Goal: Task Accomplishment & Management: Complete application form

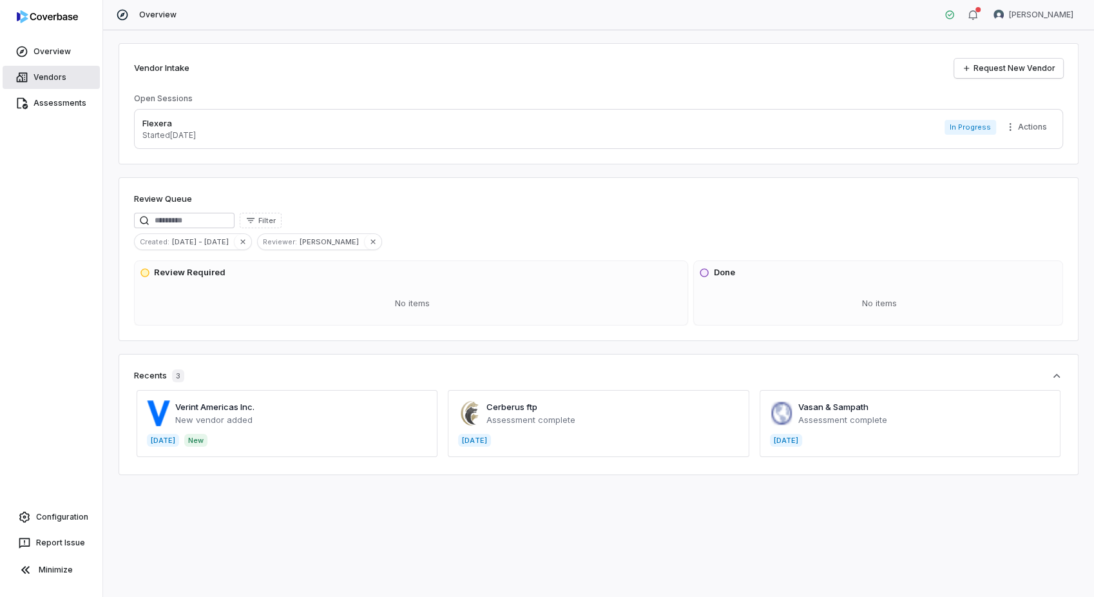
click at [48, 78] on span "Vendors" at bounding box center [49, 77] width 33 height 10
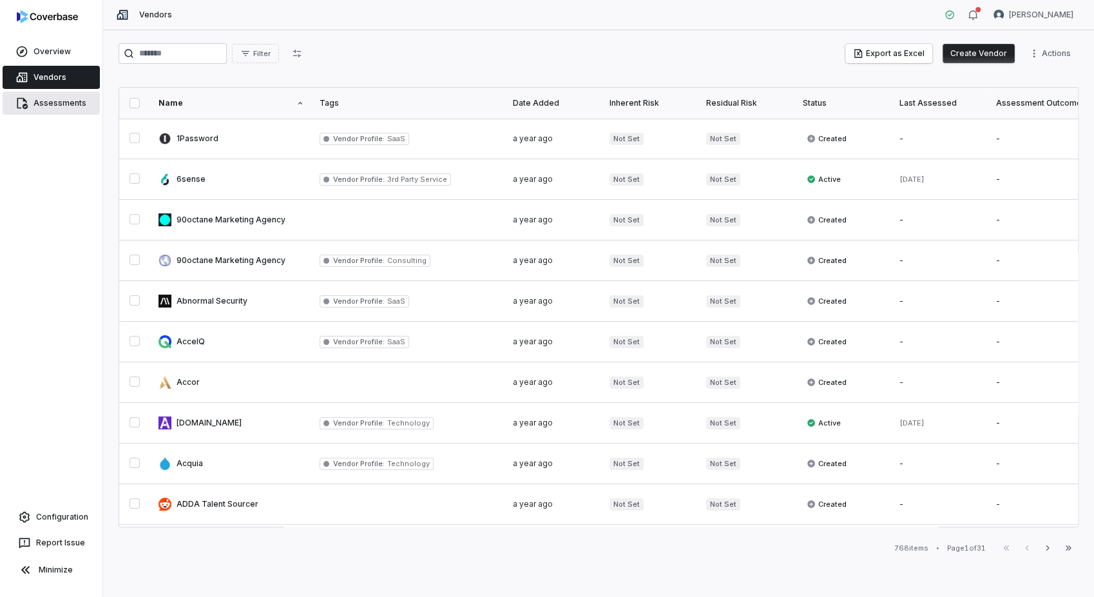
click at [64, 104] on span "Assessments" at bounding box center [59, 103] width 53 height 10
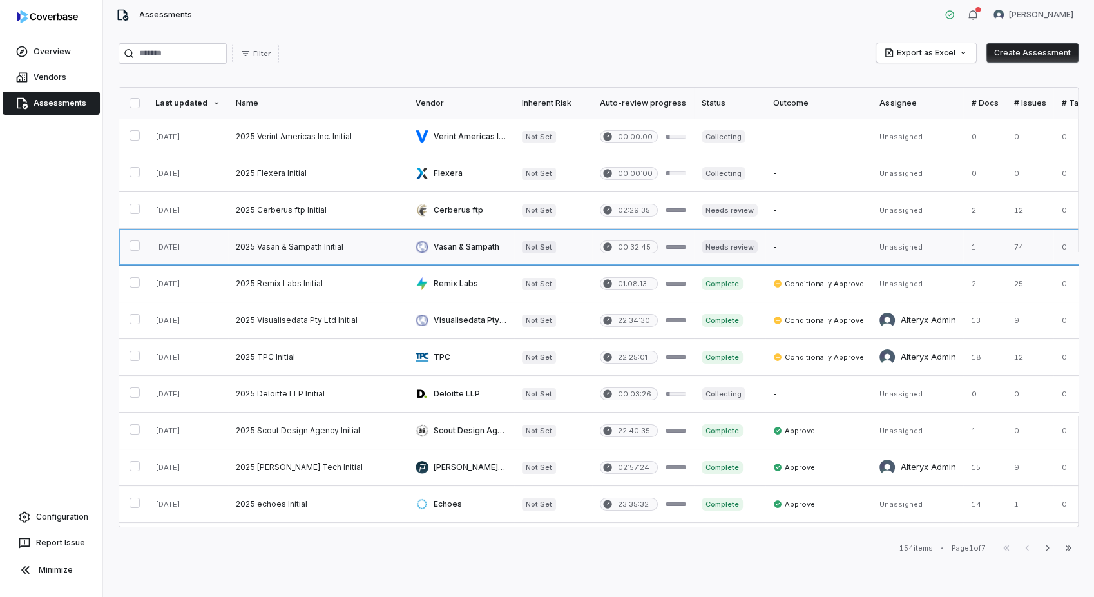
click at [468, 249] on link at bounding box center [461, 247] width 106 height 36
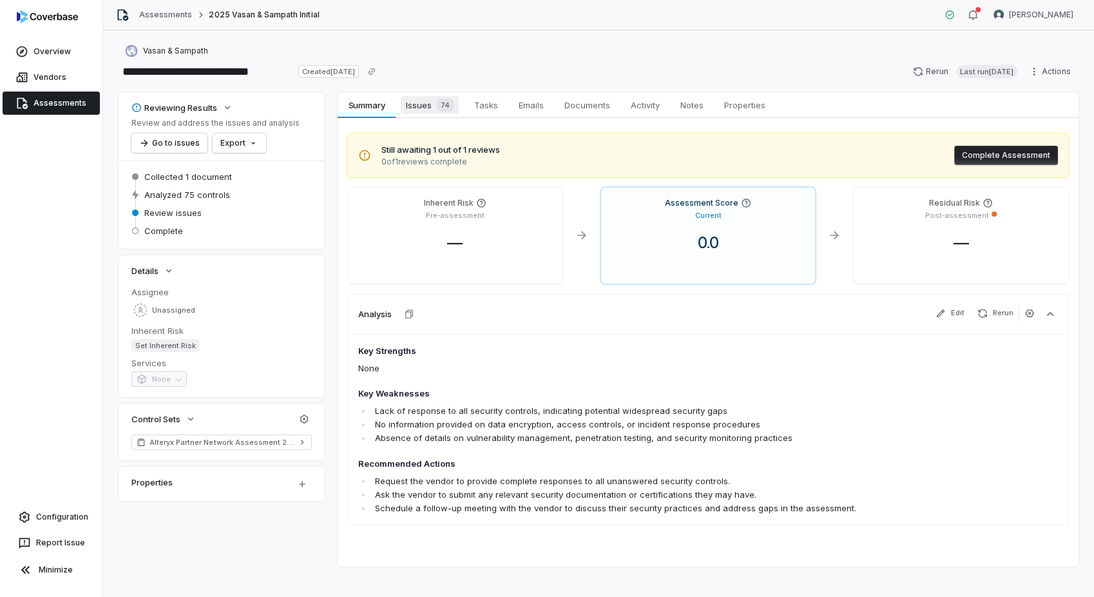
click at [419, 102] on span "Issues 74" at bounding box center [430, 105] width 58 height 18
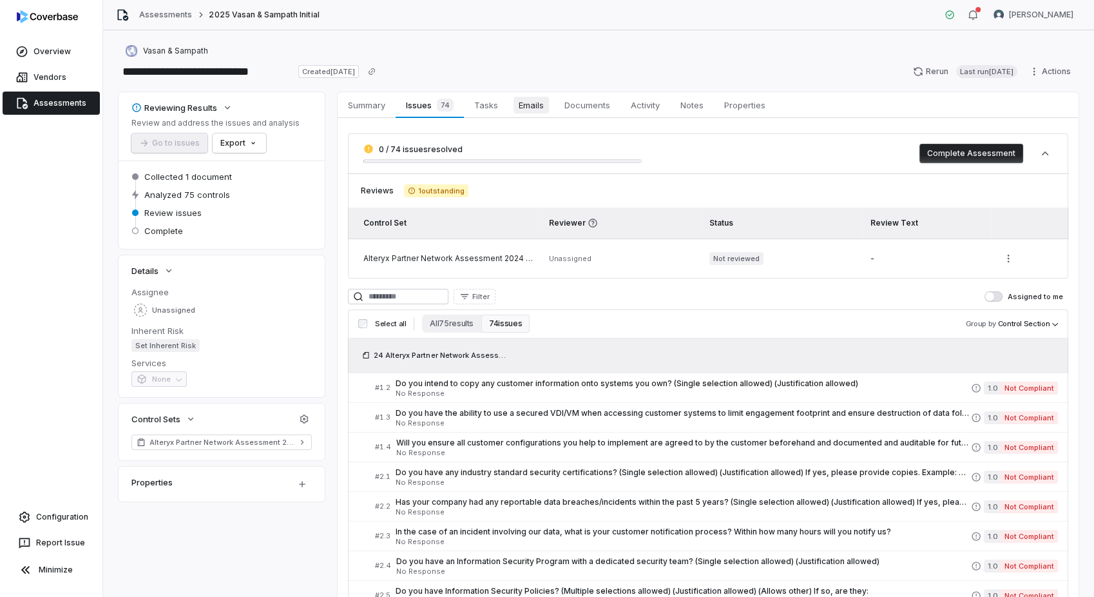
click at [531, 104] on span "Emails" at bounding box center [530, 105] width 35 height 17
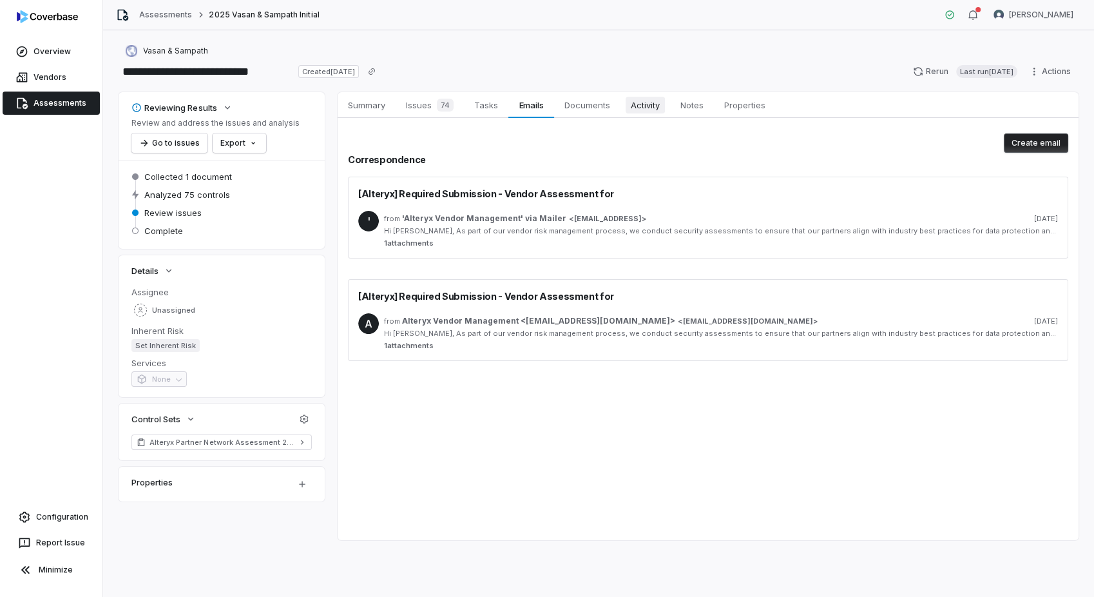
click at [642, 109] on span "Activity" at bounding box center [645, 105] width 39 height 17
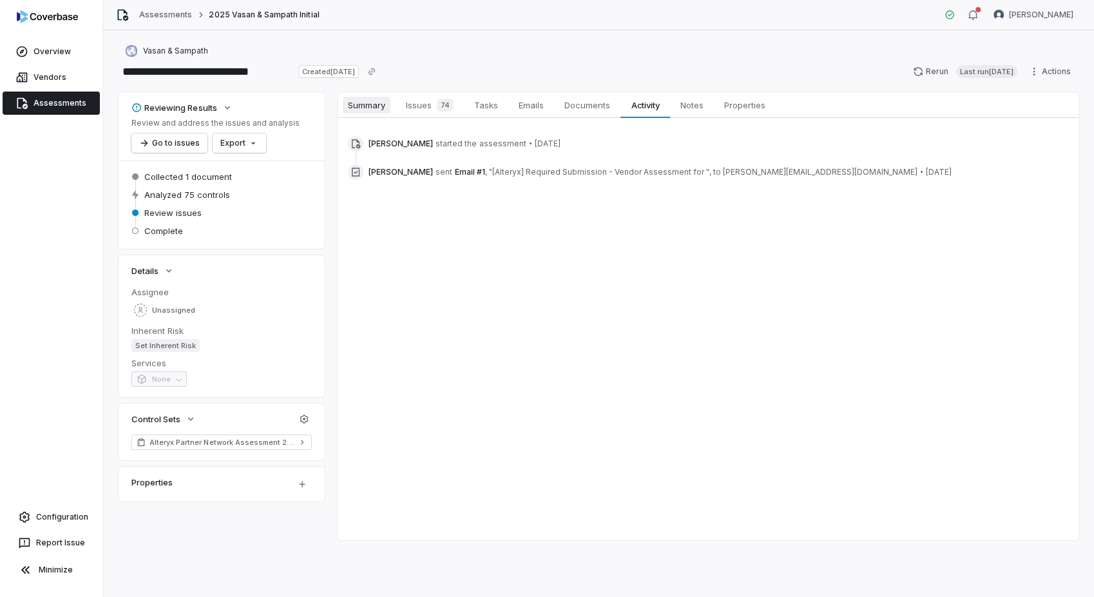
click at [355, 106] on span "Summary" at bounding box center [367, 105] width 48 height 17
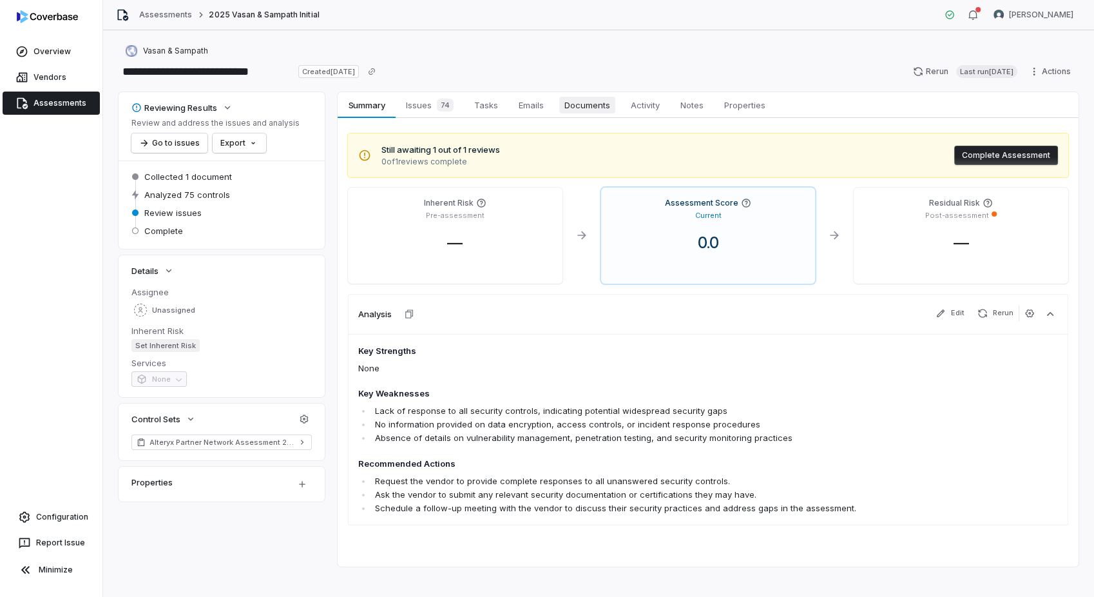
click at [586, 104] on span "Documents" at bounding box center [587, 105] width 56 height 17
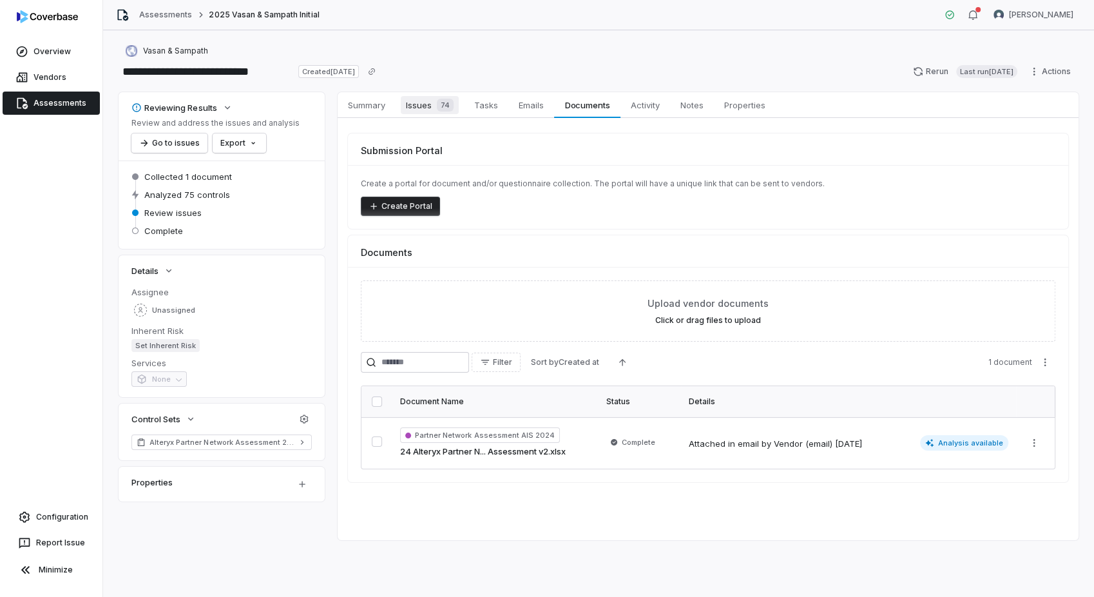
click at [426, 106] on span "Issues 74" at bounding box center [430, 105] width 58 height 18
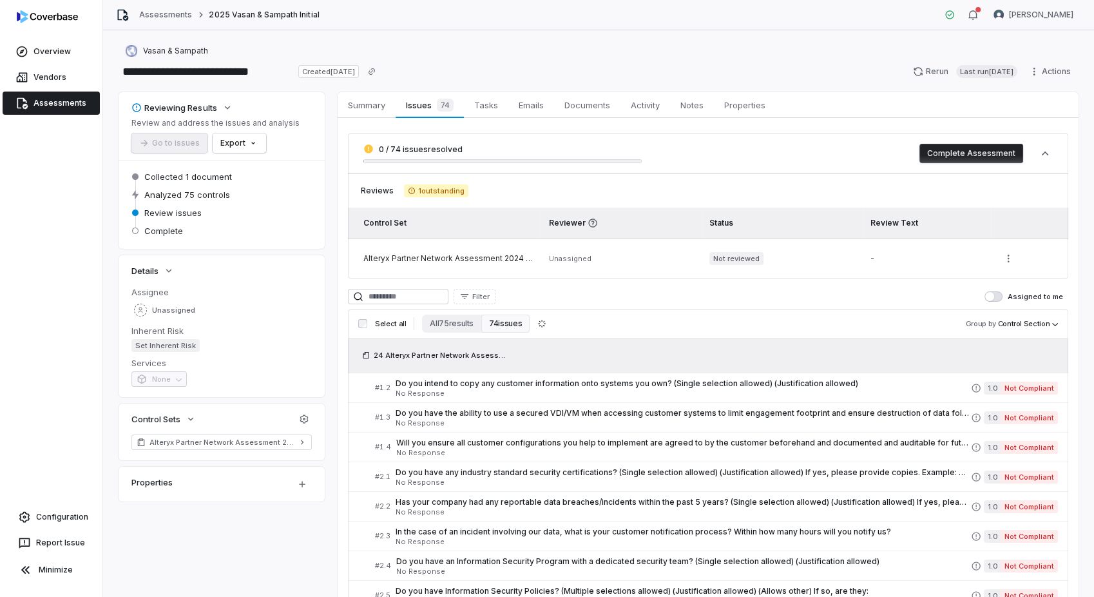
click at [465, 256] on div "Alteryx Partner Network Assessment 2024 AIS" at bounding box center [447, 258] width 169 height 10
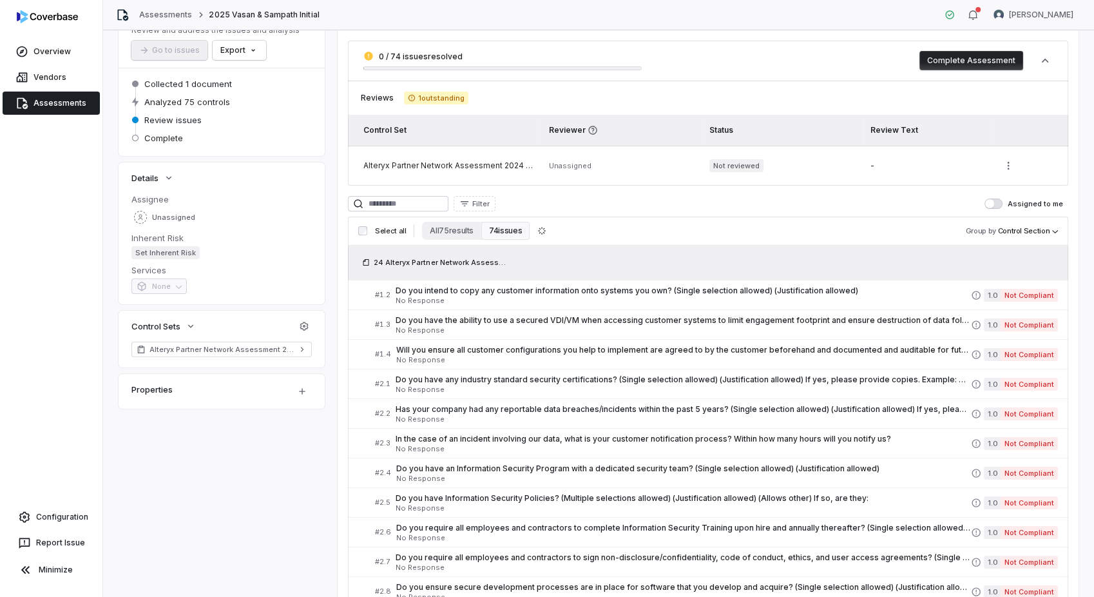
scroll to position [95, 0]
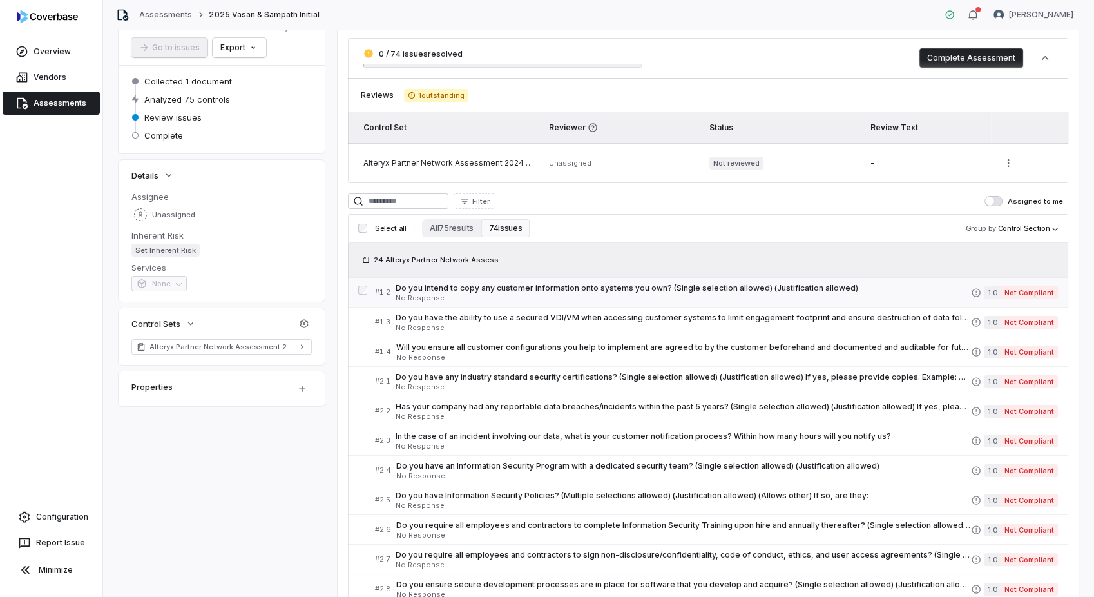
click at [880, 287] on span "Do you intend to copy any customer information onto systems you own? (Single se…" at bounding box center [683, 288] width 575 height 10
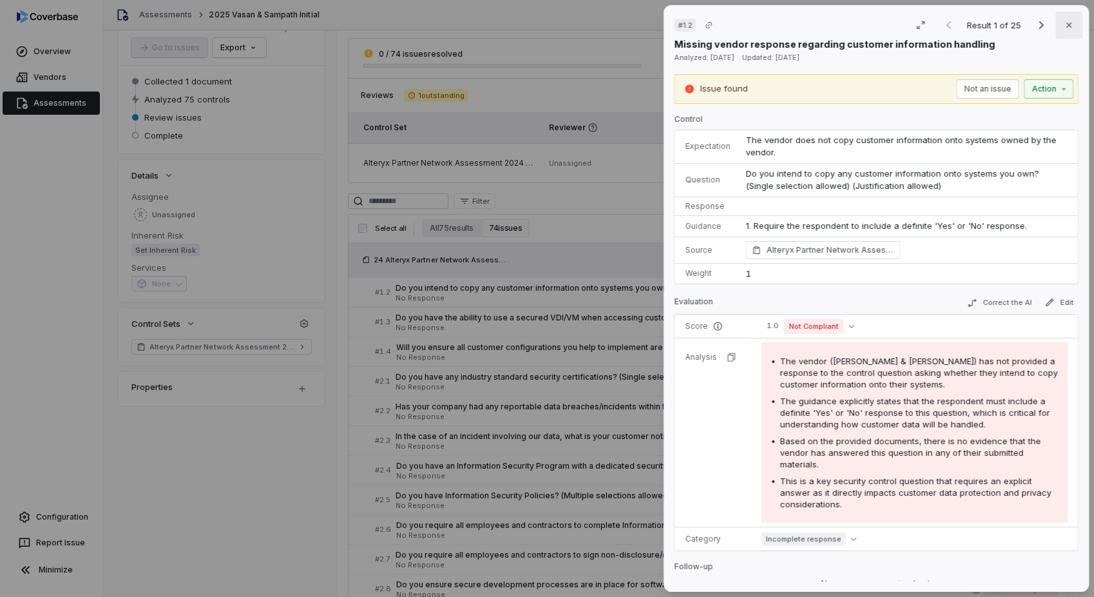
click at [1064, 25] on icon "button" at bounding box center [1069, 25] width 10 height 10
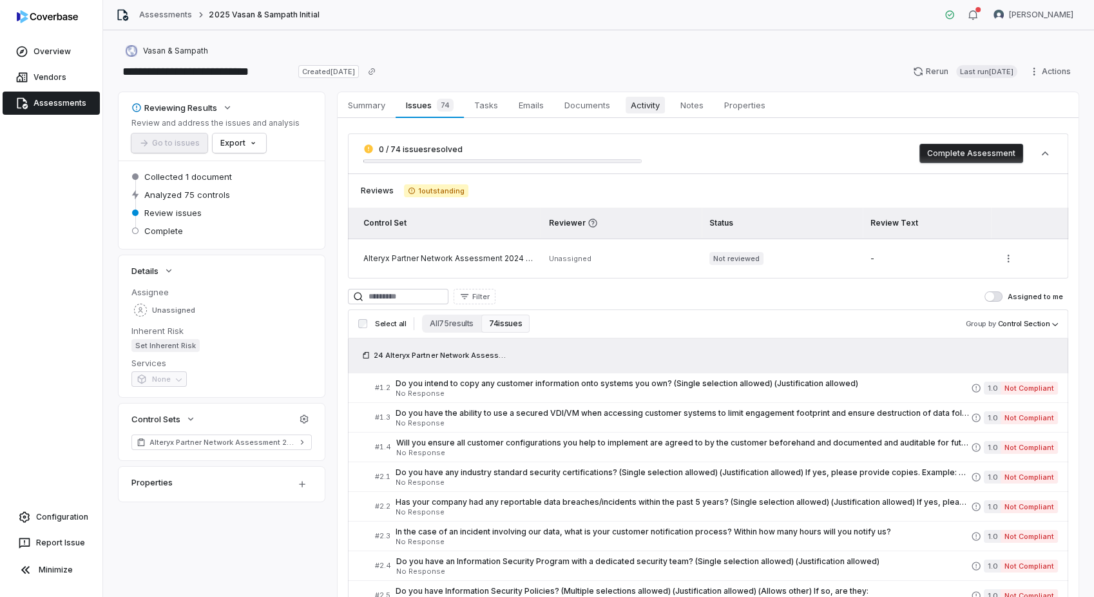
click at [649, 113] on link "Activity Activity" at bounding box center [645, 105] width 50 height 26
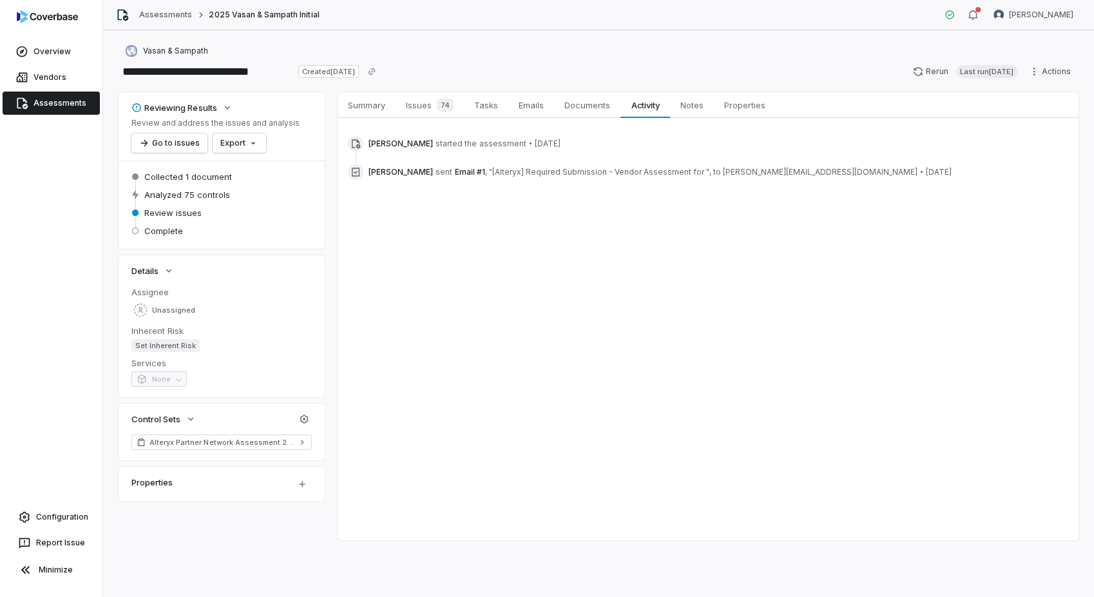
click at [52, 108] on link "Assessments" at bounding box center [51, 102] width 97 height 23
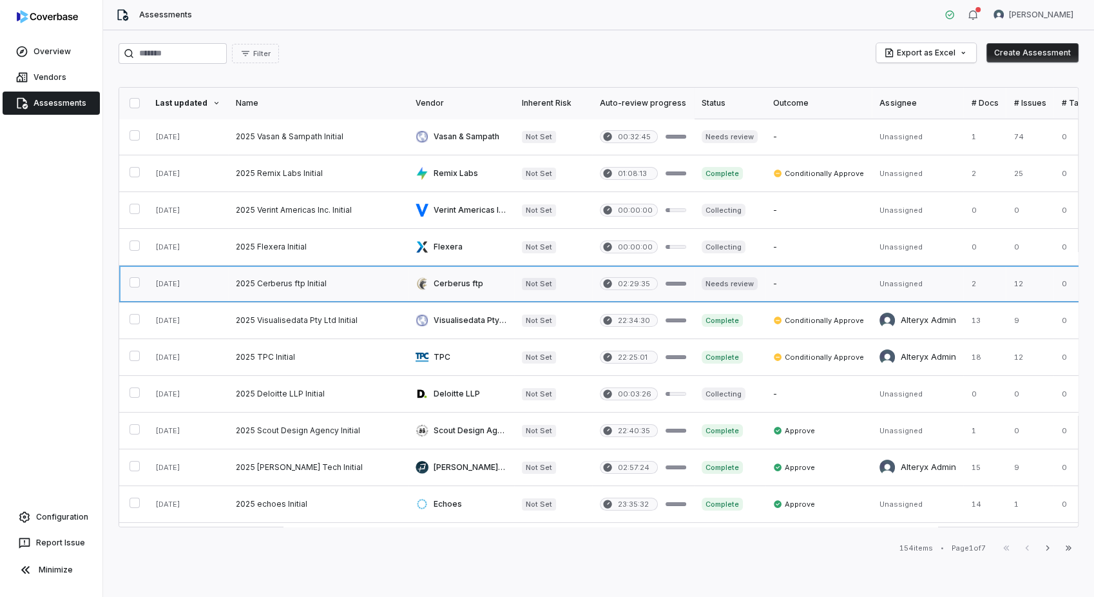
click at [452, 278] on link at bounding box center [461, 283] width 106 height 36
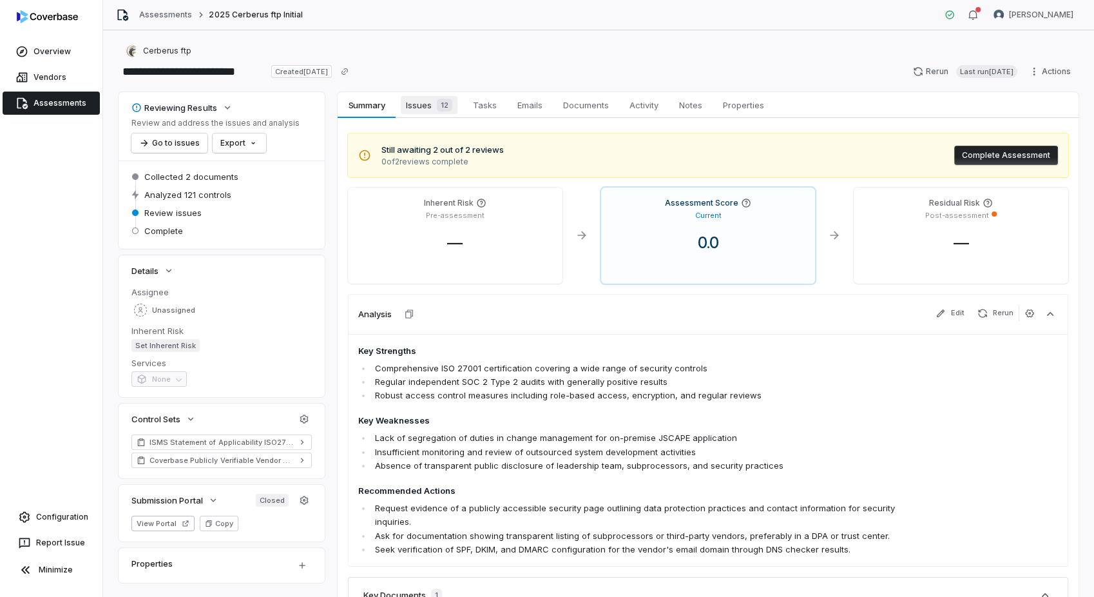
click at [428, 108] on span "Issues 12" at bounding box center [429, 105] width 57 height 18
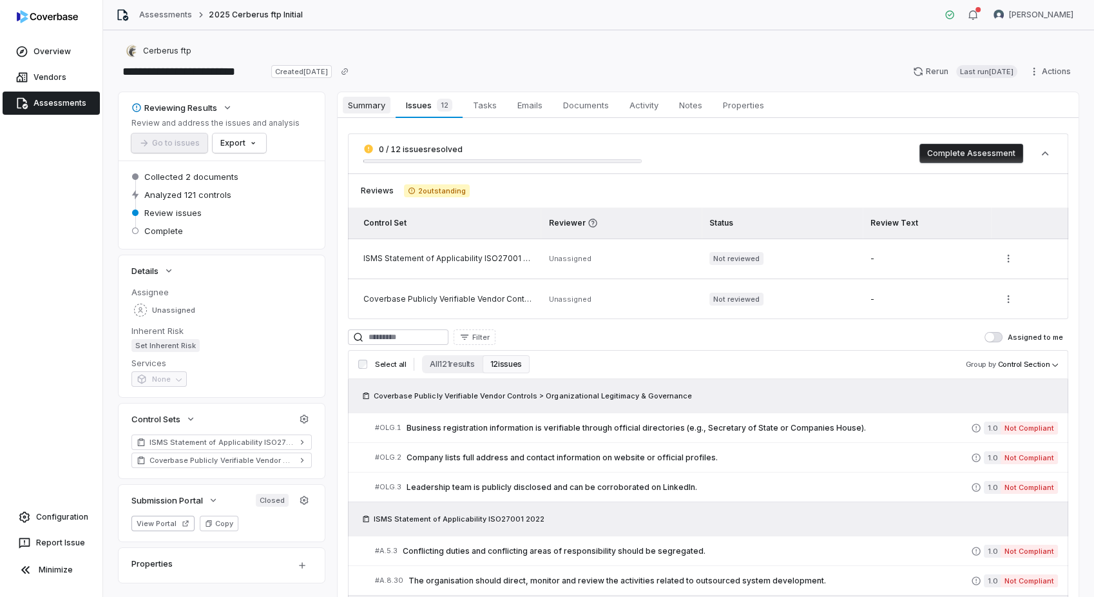
click at [376, 103] on span "Summary" at bounding box center [367, 105] width 48 height 17
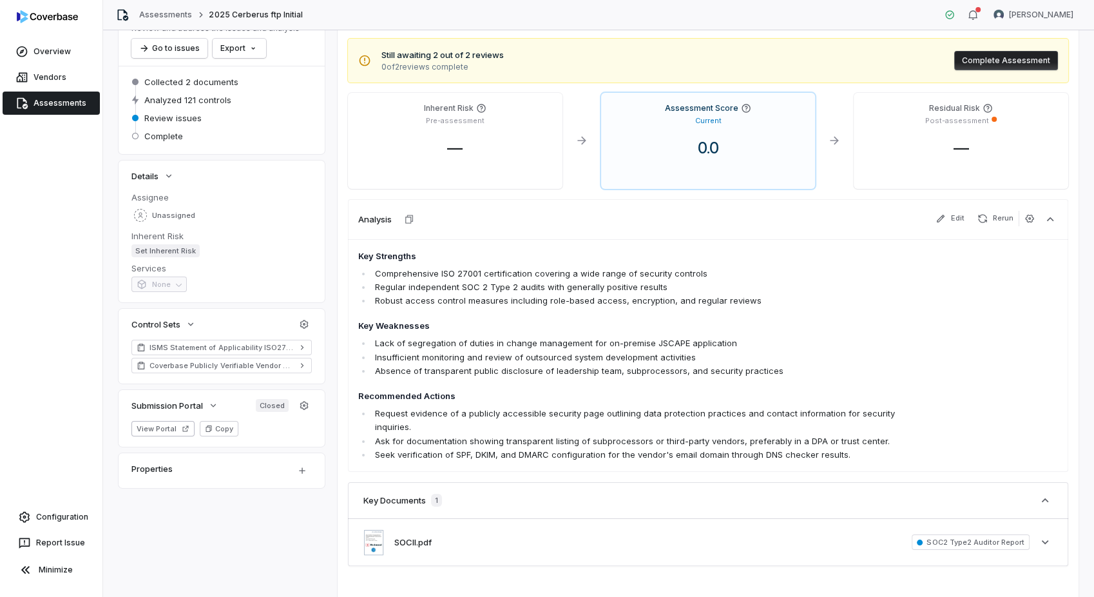
scroll to position [95, 0]
click at [952, 216] on button "Edit" at bounding box center [949, 217] width 39 height 15
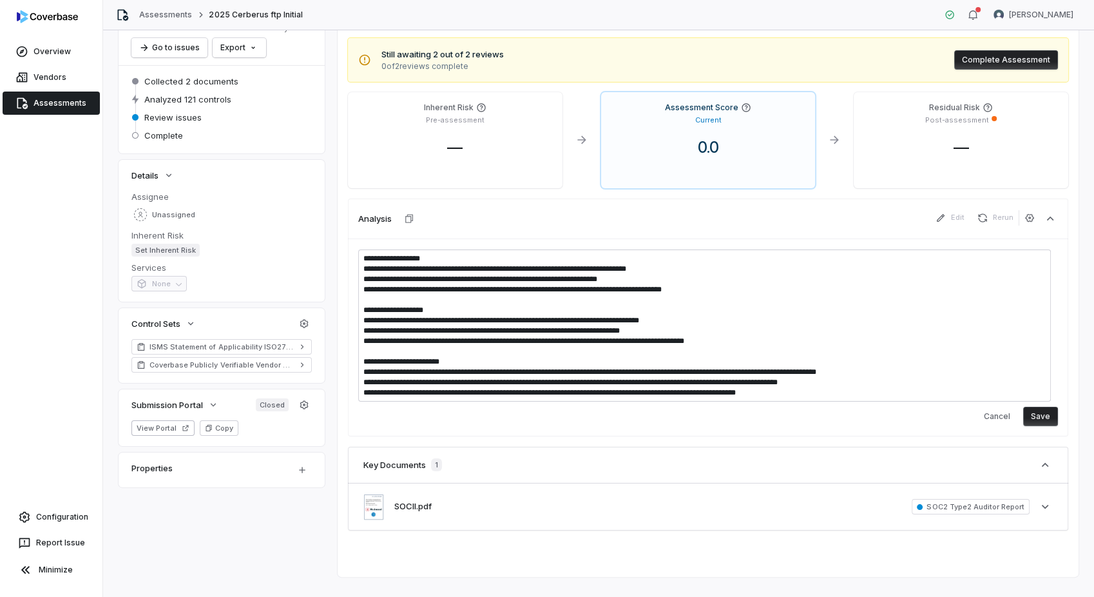
drag, startPoint x: 812, startPoint y: 399, endPoint x: 361, endPoint y: 362, distance: 453.1
click at [361, 362] on textarea "**********" at bounding box center [704, 325] width 693 height 152
type textarea "*"
type textarea "**********"
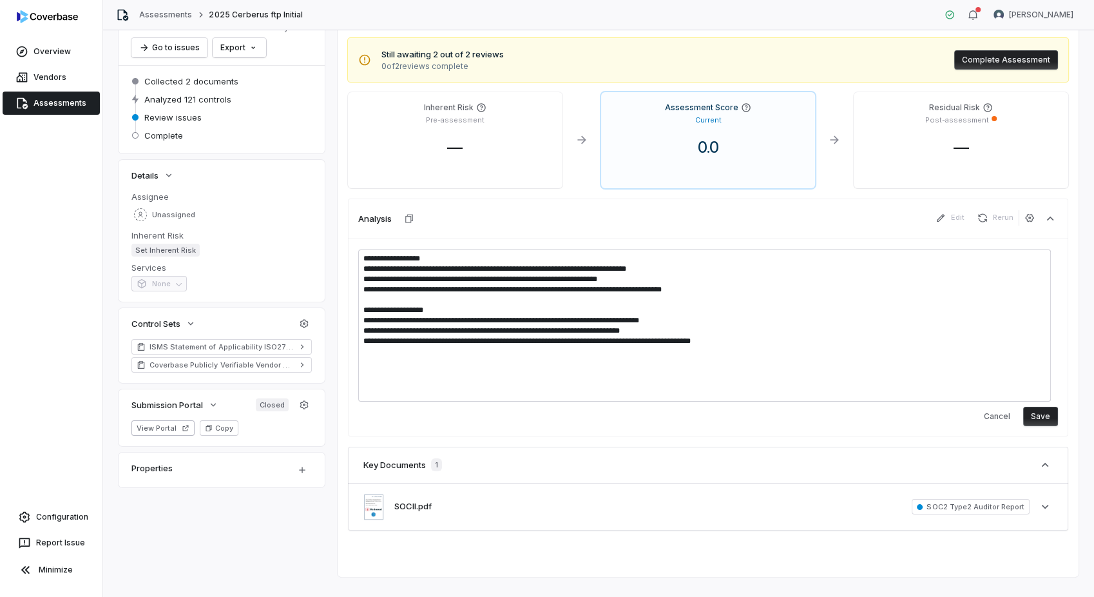
scroll to position [84, 0]
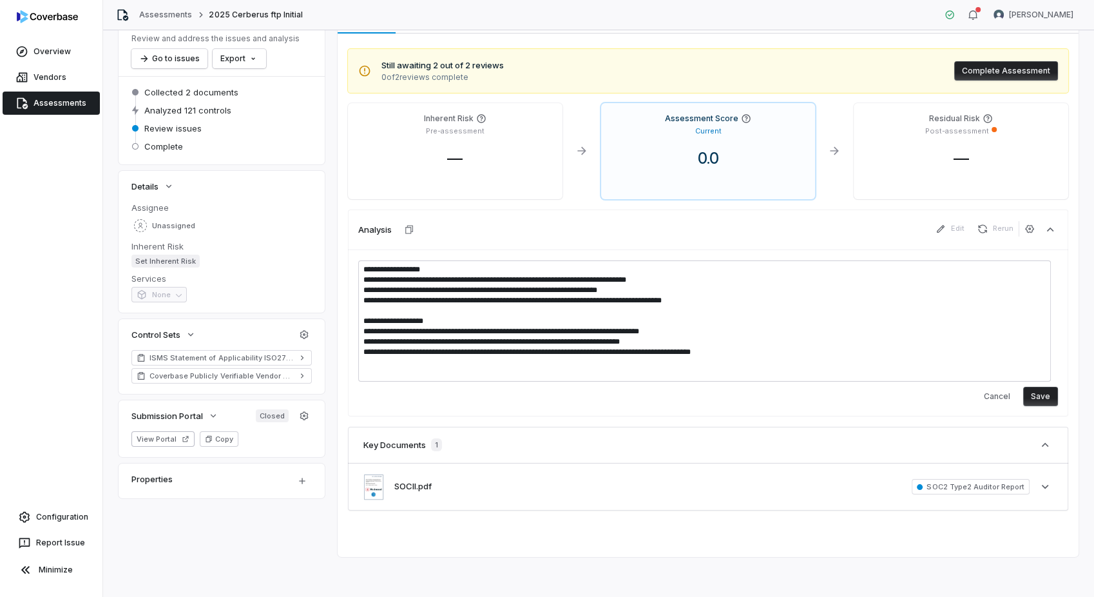
type textarea "*"
type textarea "**********"
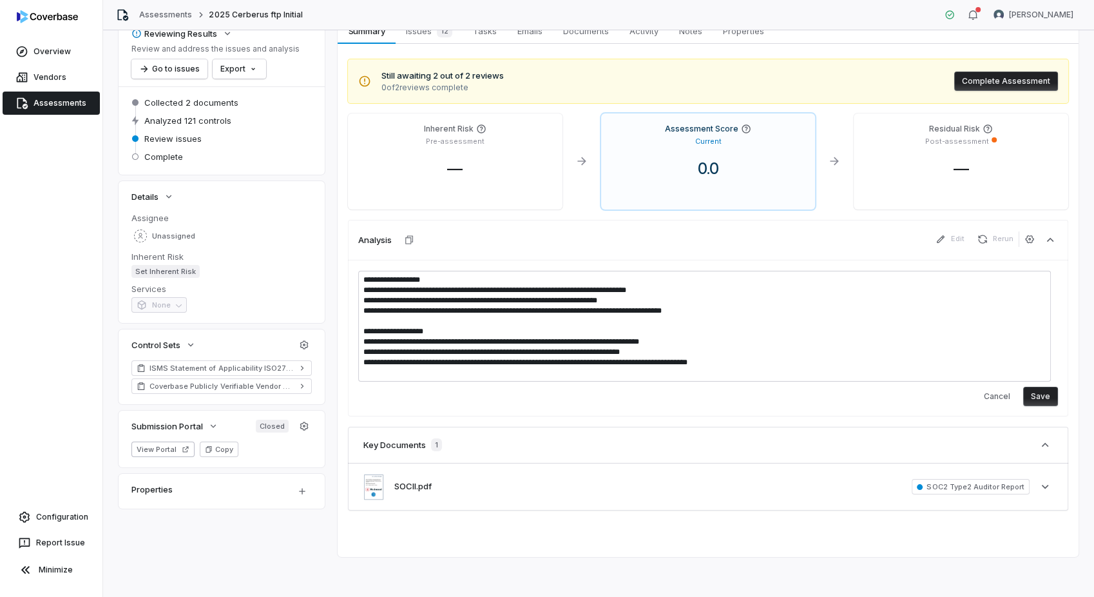
type textarea "*"
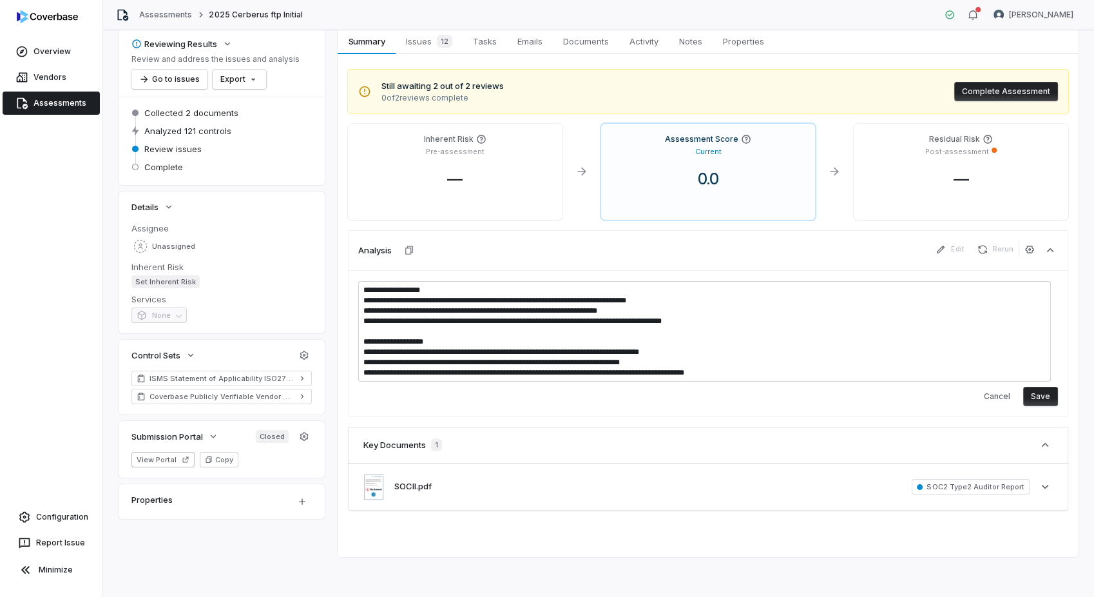
type textarea "**********"
click at [1028, 392] on button "Save" at bounding box center [1040, 396] width 35 height 19
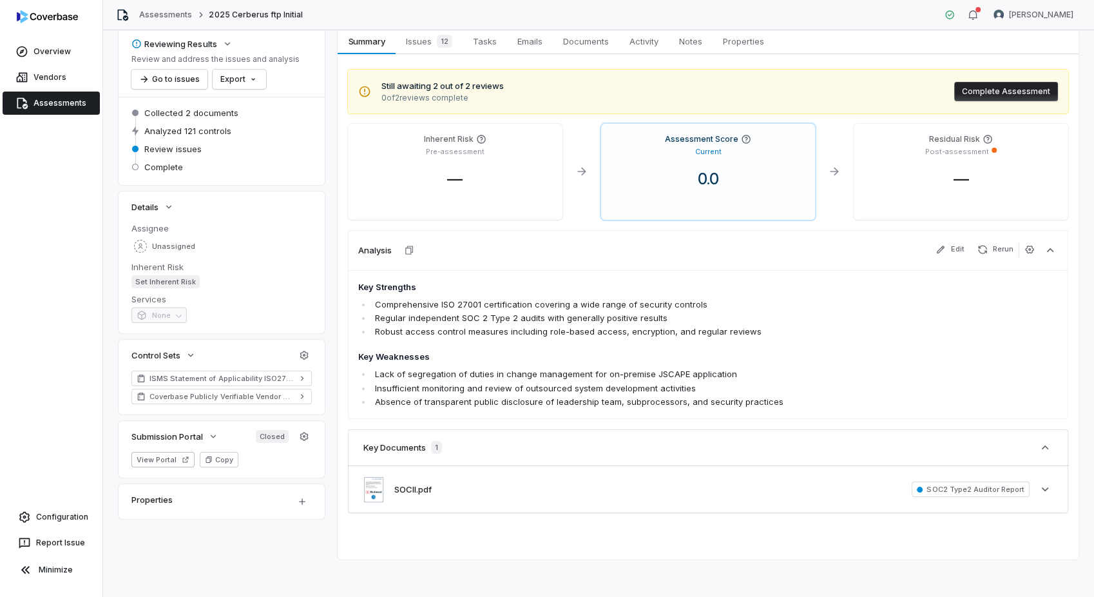
click at [986, 91] on button "Complete Assessment" at bounding box center [1006, 91] width 104 height 19
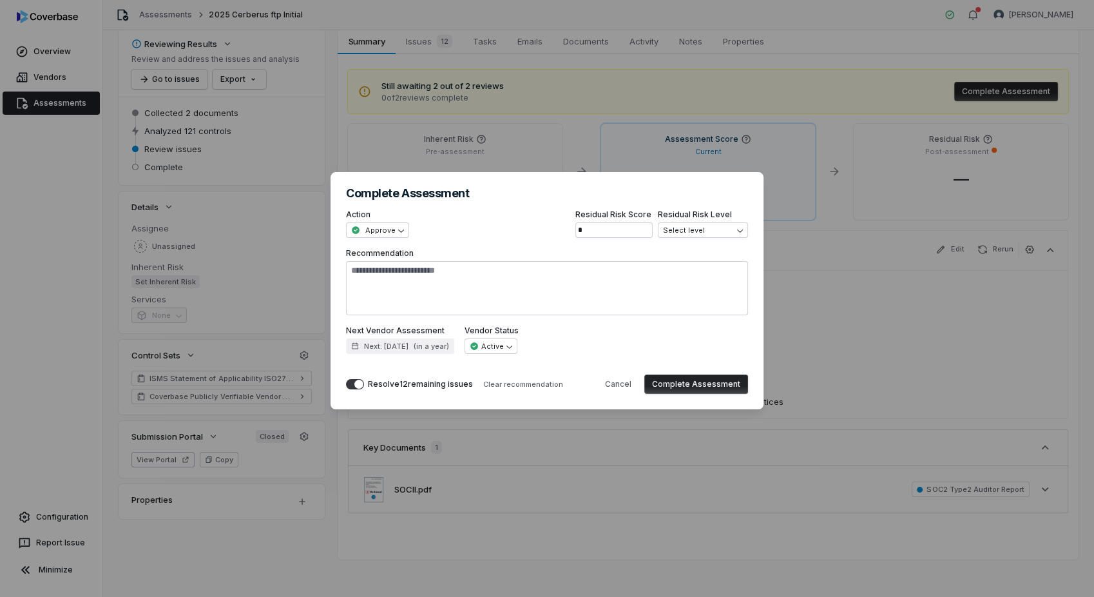
click at [682, 385] on button "Complete Assessment" at bounding box center [696, 383] width 104 height 19
type textarea "*"
